Goal: Use online tool/utility: Use online tool/utility

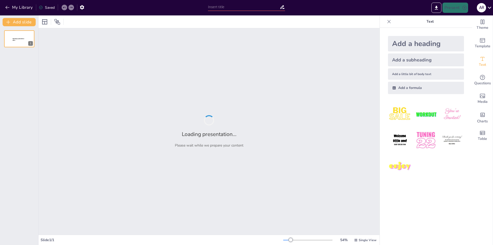
type input "Evaluación Crítica del Estado Actual del Proyecto"
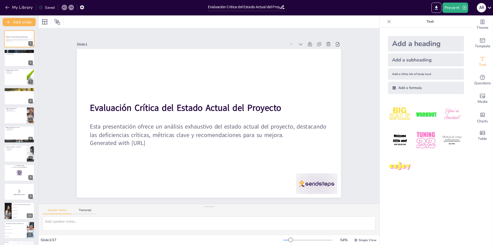
checkbox input "true"
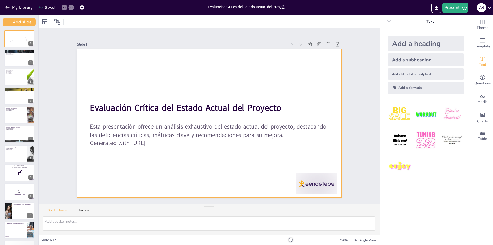
checkbox input "true"
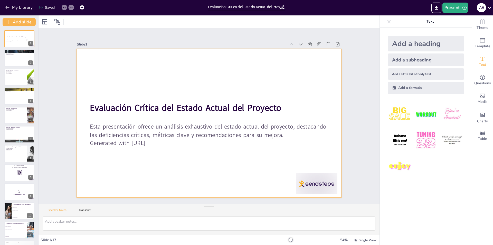
checkbox input "true"
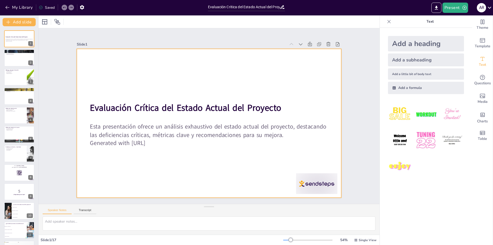
checkbox input "true"
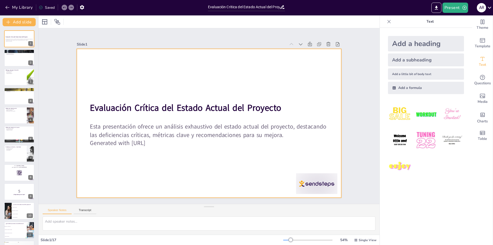
checkbox input "true"
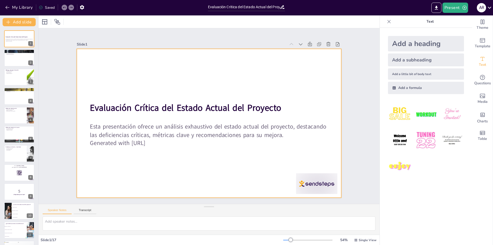
checkbox input "true"
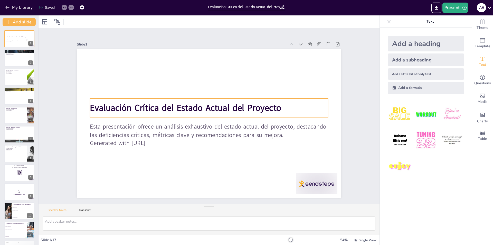
checkbox input "true"
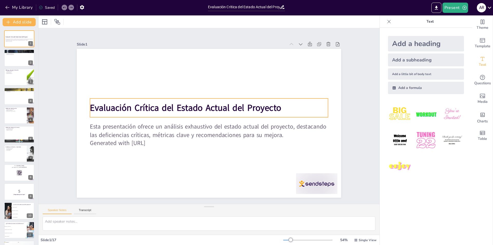
checkbox input "true"
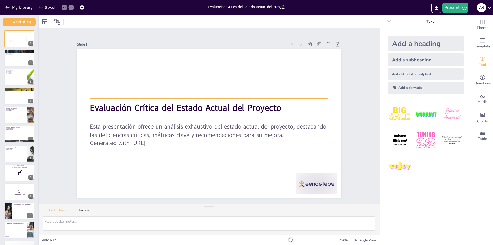
checkbox input "true"
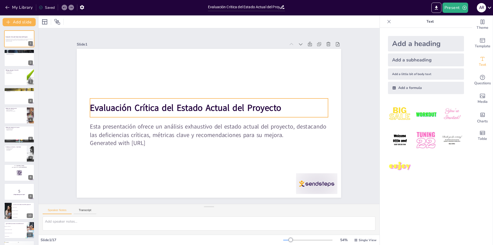
checkbox input "true"
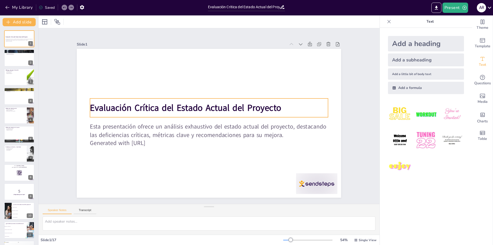
checkbox input "true"
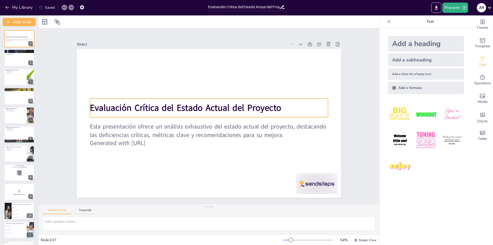
checkbox input "true"
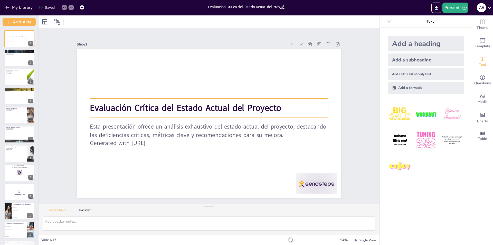
checkbox input "true"
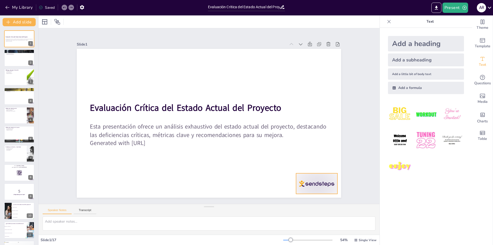
checkbox input "true"
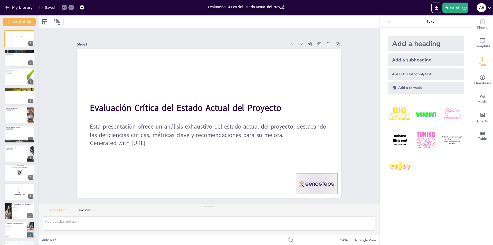
click at [305, 185] on div at bounding box center [316, 183] width 41 height 21
checkbox input "true"
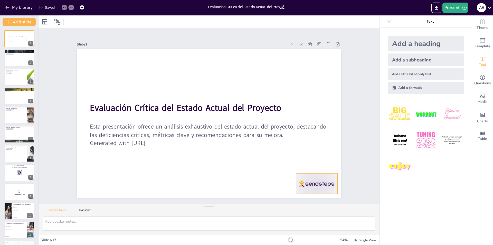
checkbox input "true"
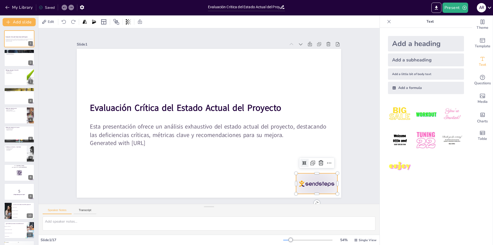
checkbox input "true"
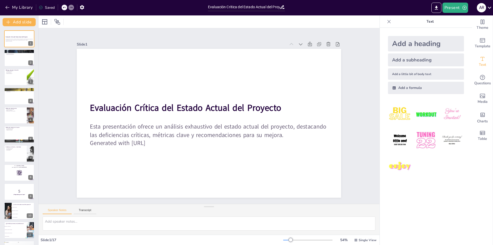
checkbox input "true"
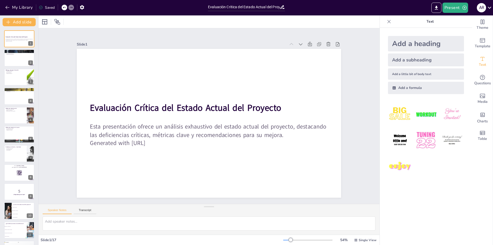
checkbox input "true"
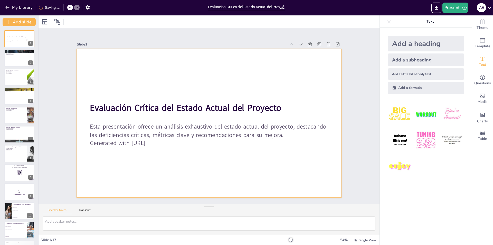
checkbox input "true"
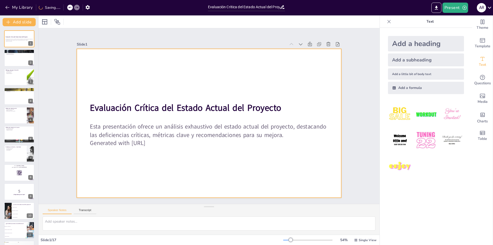
checkbox input "true"
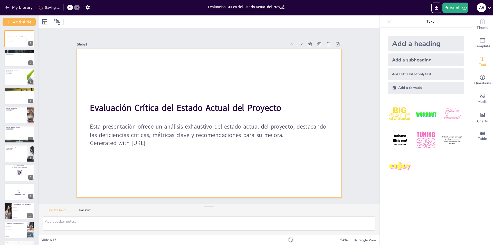
checkbox input "true"
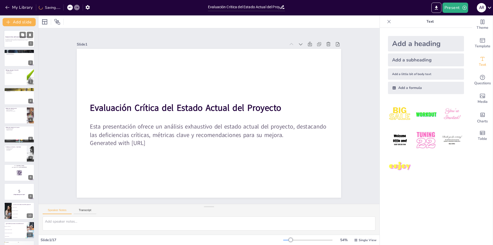
checkbox input "true"
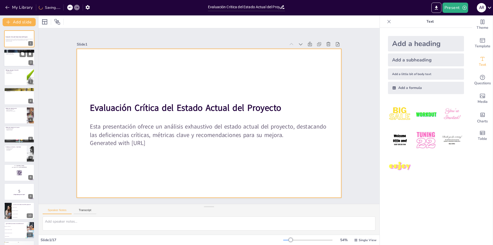
checkbox input "true"
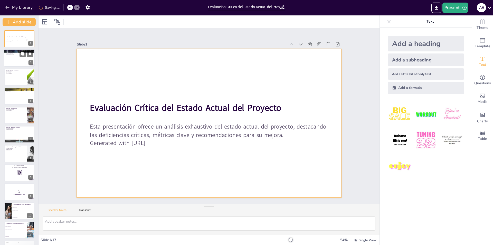
checkbox input "true"
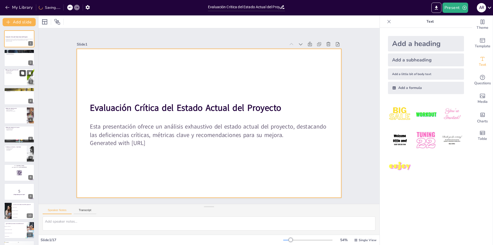
checkbox input "true"
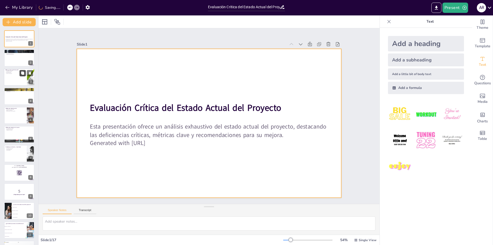
checkbox input "true"
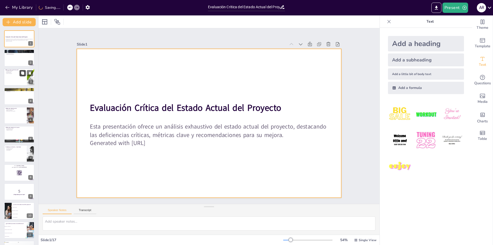
checkbox input "true"
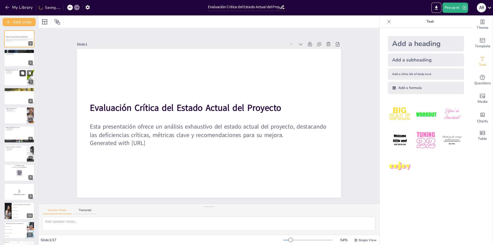
click at [21, 74] on icon at bounding box center [23, 73] width 4 height 4
type textarea "La completitud funcional es un indicador esencial que muestra cuánto se ha avan…"
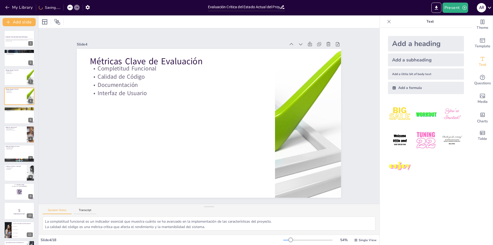
checkbox input "true"
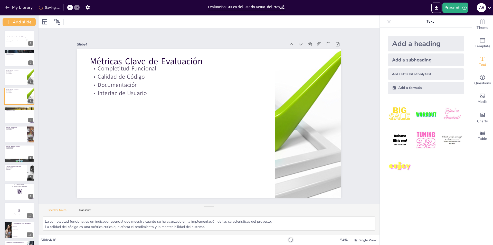
checkbox input "true"
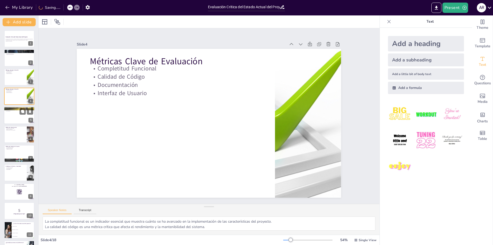
checkbox input "true"
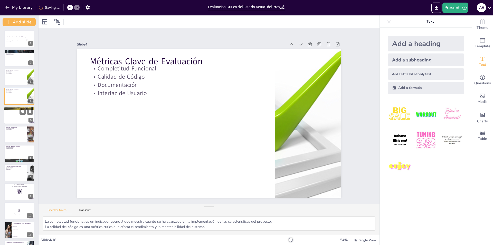
checkbox input "true"
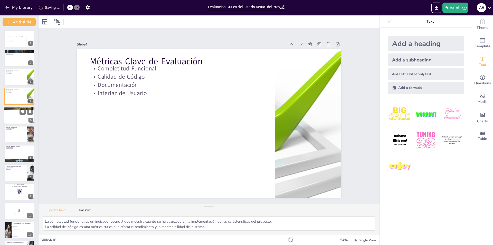
checkbox input "true"
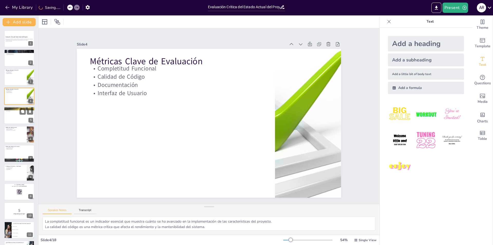
checkbox input "true"
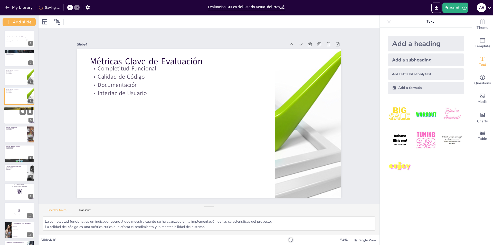
checkbox input "true"
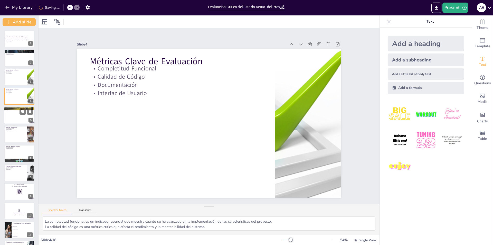
checkbox input "true"
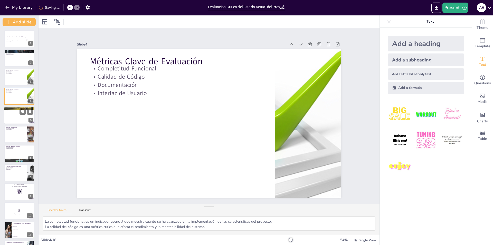
click at [18, 119] on div at bounding box center [19, 115] width 31 height 17
type textarea "Los problemas estructurales en el código son una señal de que el diseño inicial…"
checkbox input "true"
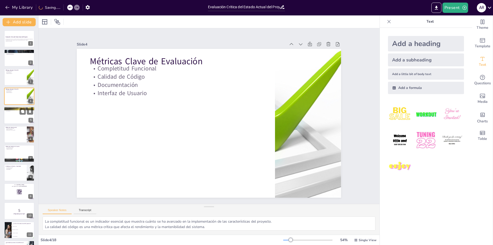
checkbox input "true"
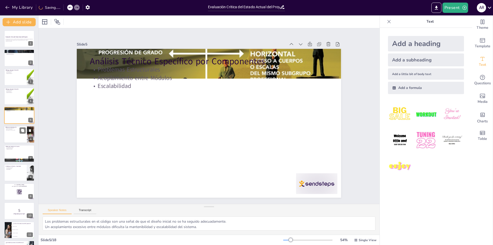
checkbox input "true"
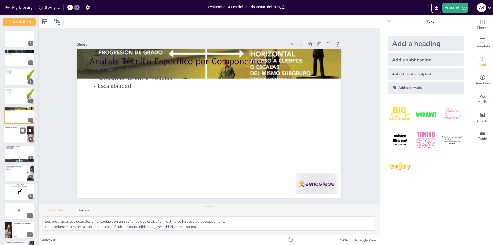
checkbox input "true"
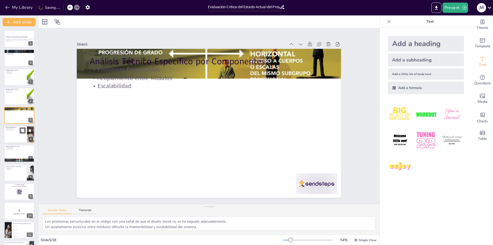
checkbox input "true"
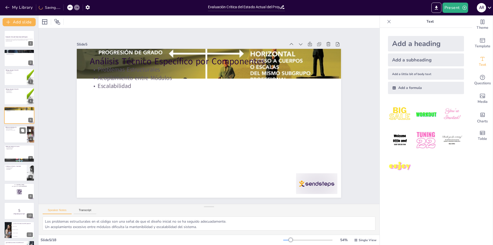
checkbox input "true"
click at [25, 141] on div at bounding box center [19, 134] width 31 height 17
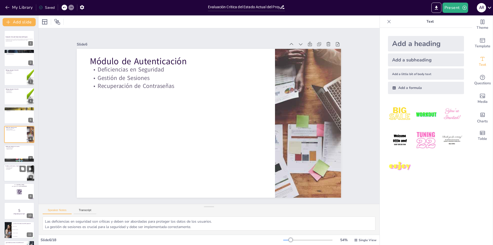
click at [13, 178] on div at bounding box center [19, 172] width 31 height 17
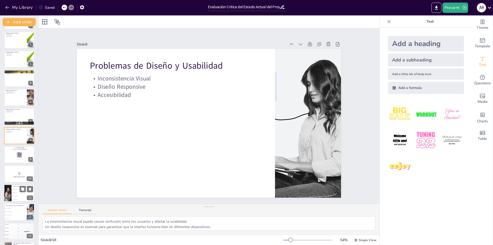
click at [16, 191] on li "Incompleto y con errores" at bounding box center [23, 192] width 23 height 3
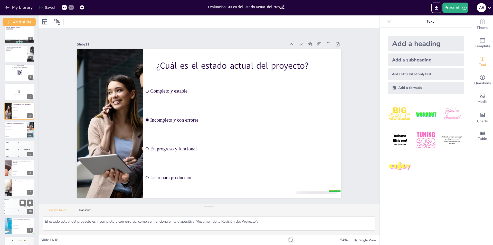
scroll to position [131, 0]
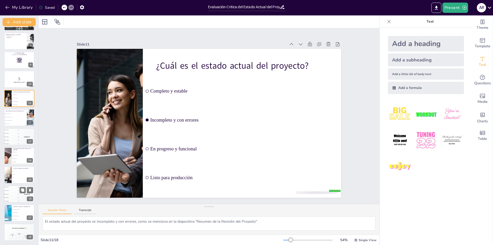
click at [29, 202] on div "Top scorer Participant 1 500" at bounding box center [26, 193] width 15 height 17
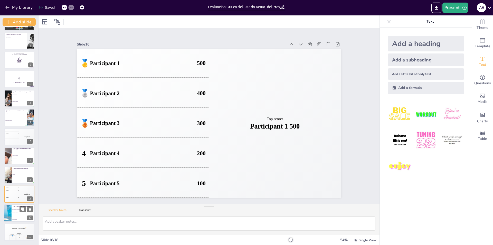
click at [21, 212] on span "Problemas de Seguridad" at bounding box center [23, 212] width 22 height 1
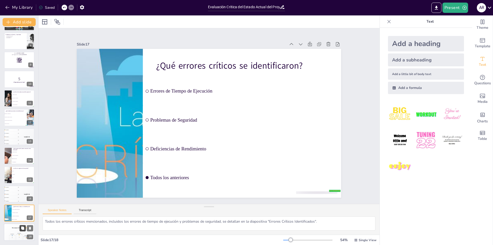
click at [24, 225] on button at bounding box center [23, 228] width 6 height 6
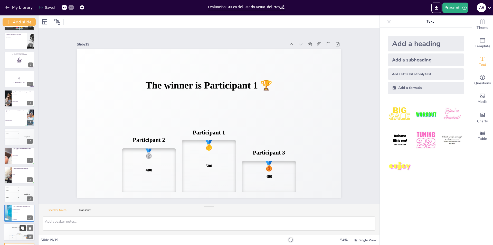
scroll to position [150, 0]
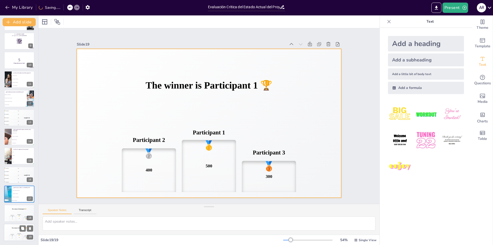
click at [12, 227] on h4 "The winner is Participant 1 🏆" at bounding box center [19, 227] width 31 height 1
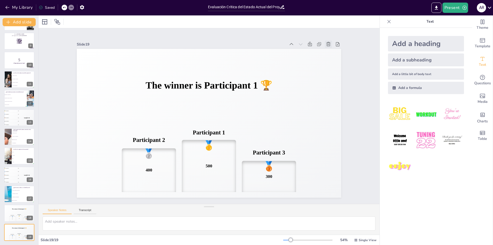
click at [332, 54] on icon at bounding box center [335, 57] width 6 height 6
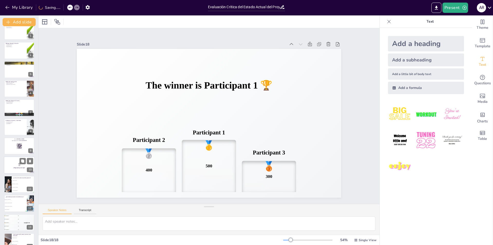
scroll to position [3, 0]
